Goal: Task Accomplishment & Management: Manage account settings

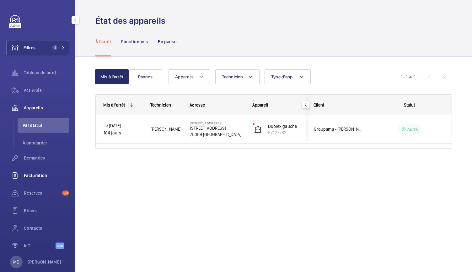
click at [43, 174] on span "Facturation" at bounding box center [46, 176] width 45 height 6
